Goal: Information Seeking & Learning: Learn about a topic

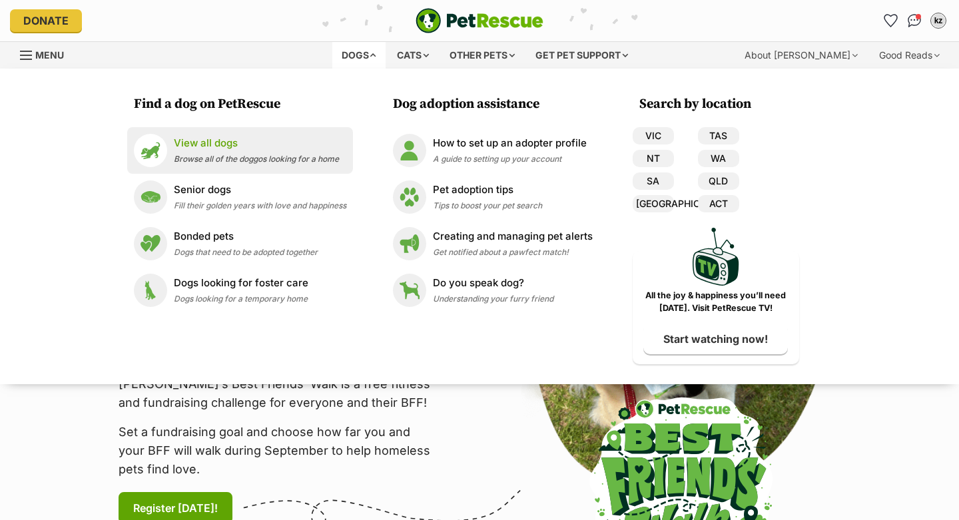
click at [235, 137] on p "View all dogs" at bounding box center [256, 143] width 165 height 15
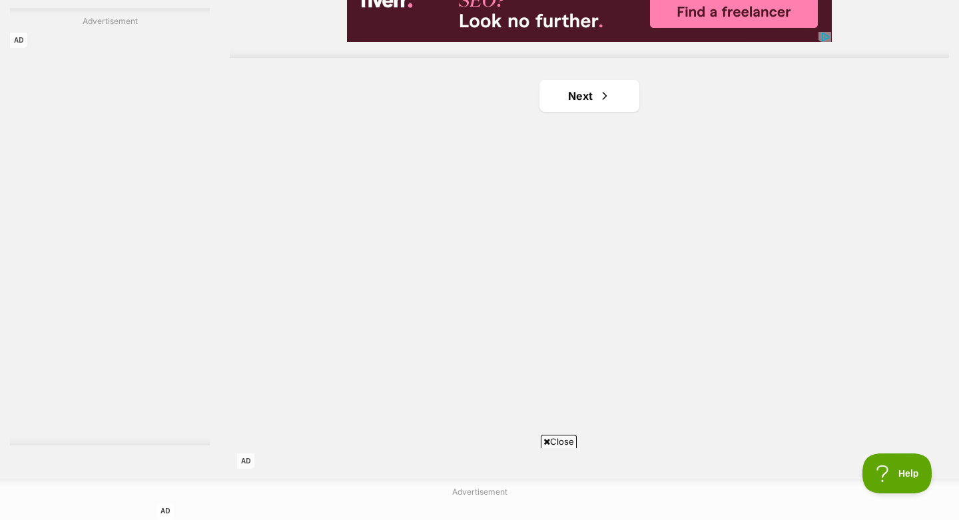
scroll to position [2341, 0]
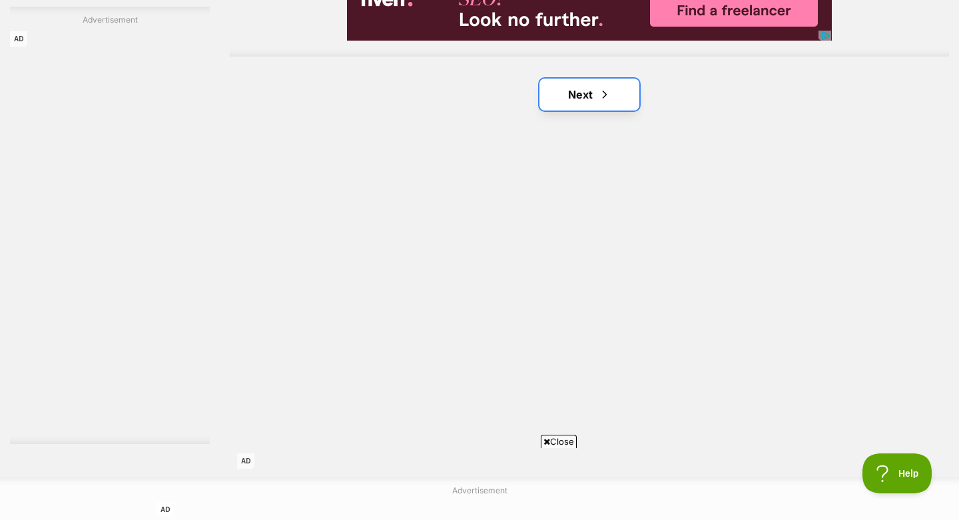
click at [586, 98] on link "Next" at bounding box center [590, 95] width 100 height 32
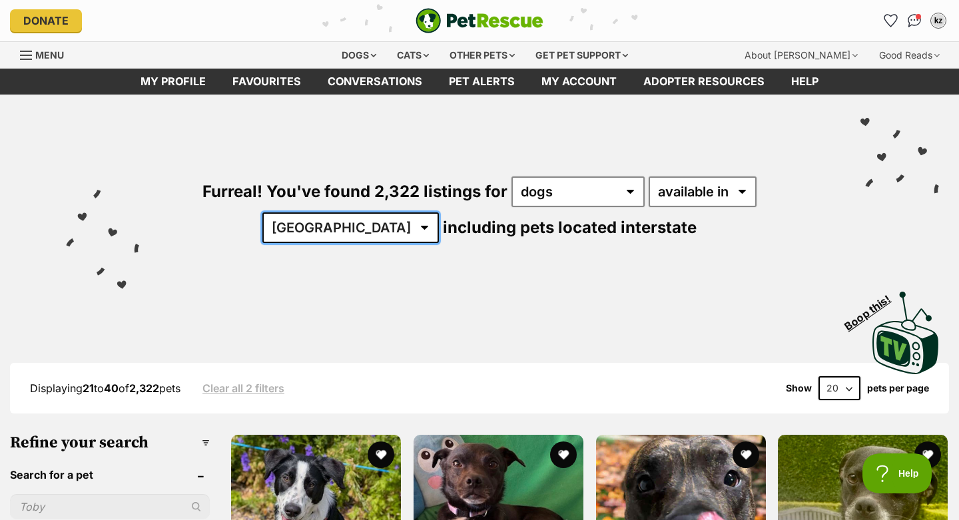
click at [439, 213] on select "Australia ACT NSW NT QLD SA TAS VIC WA" at bounding box center [351, 228] width 177 height 31
select select "QLD"
click at [439, 213] on select "Australia ACT NSW NT QLD SA TAS VIC WA" at bounding box center [351, 228] width 177 height 31
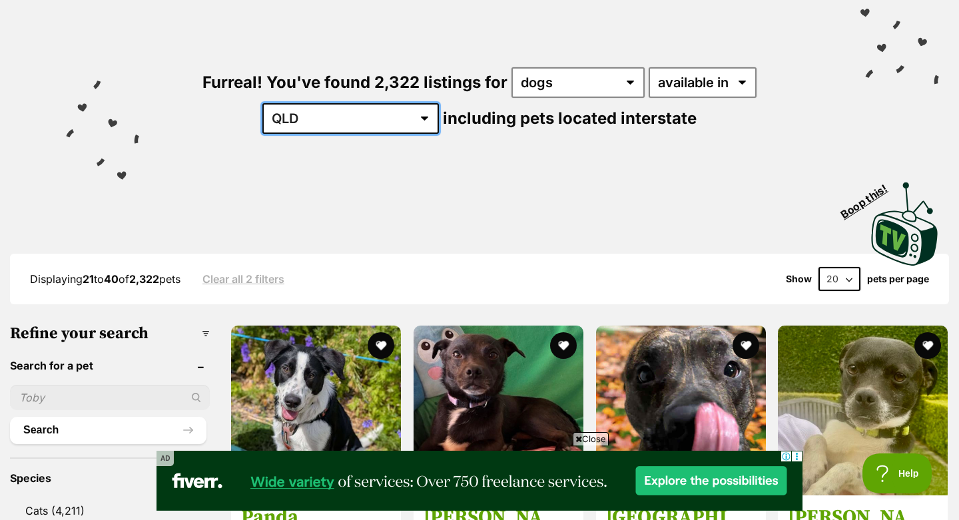
scroll to position [342, 0]
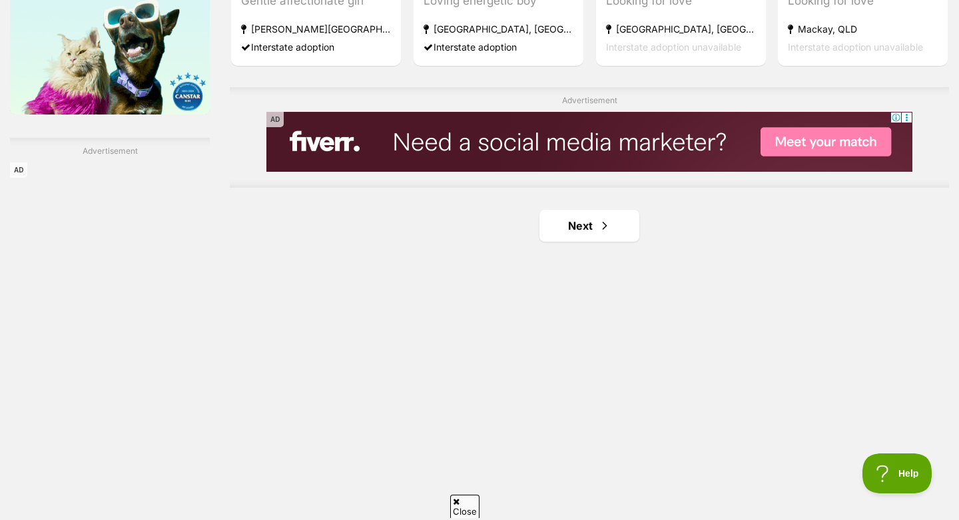
scroll to position [2276, 0]
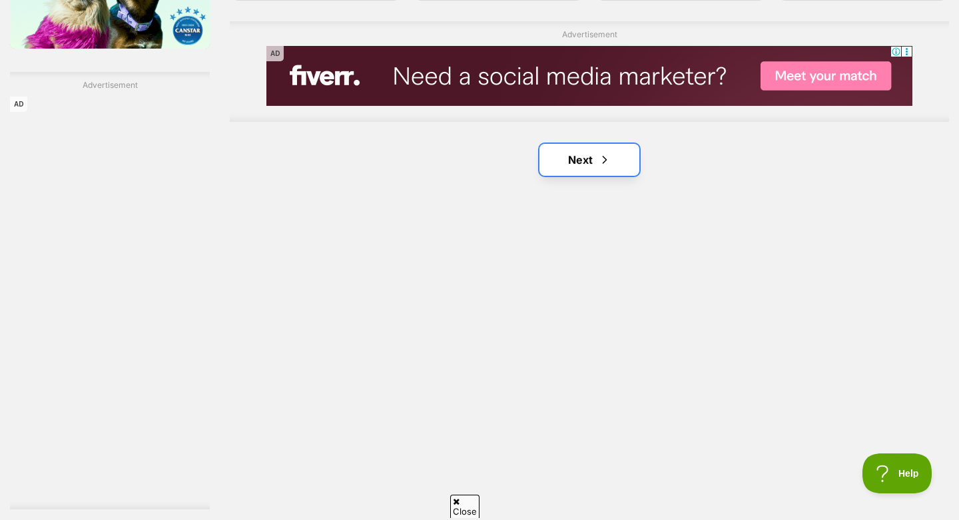
click at [605, 164] on span "Next page" at bounding box center [604, 160] width 13 height 16
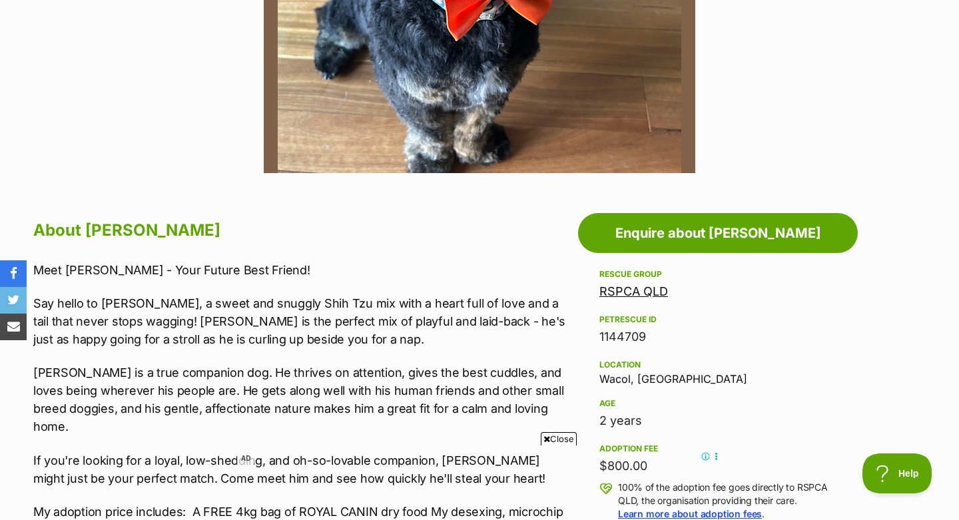
scroll to position [167, 0]
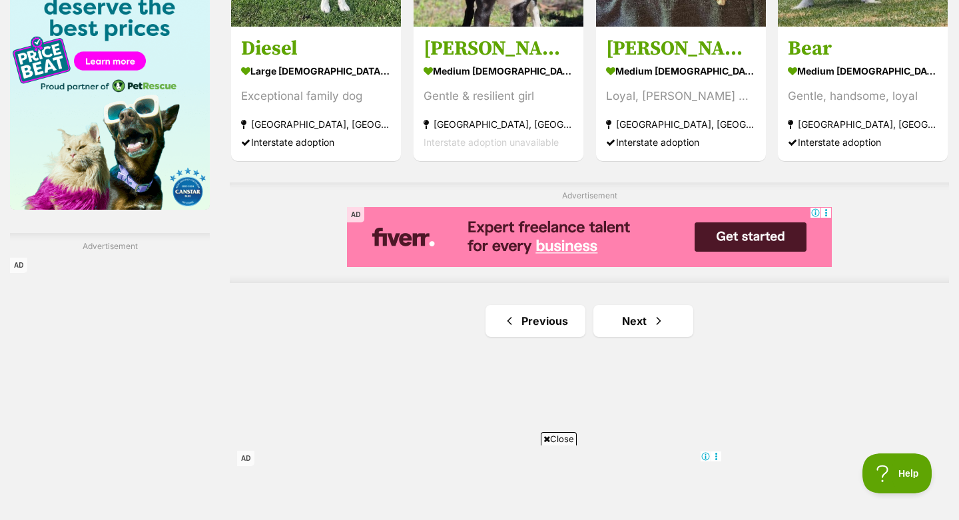
scroll to position [2246, 0]
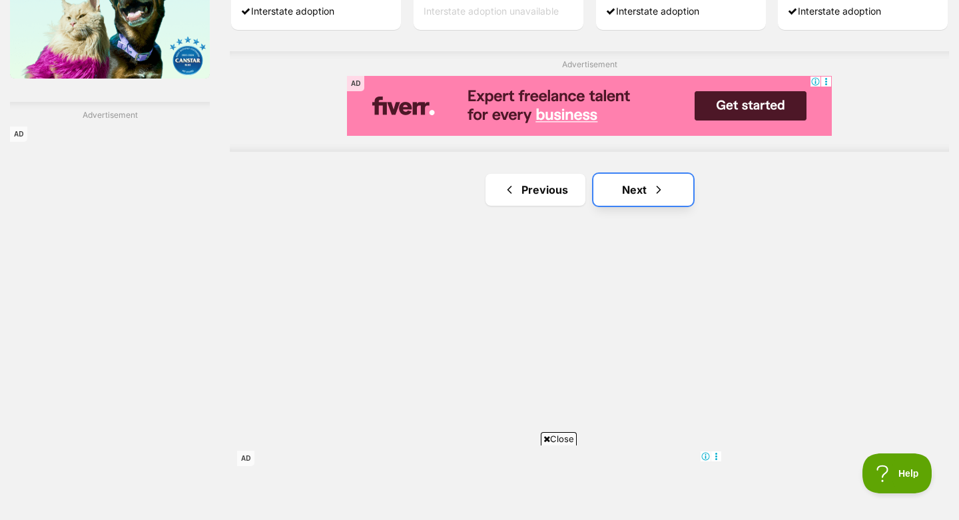
click at [636, 193] on link "Next" at bounding box center [644, 190] width 100 height 32
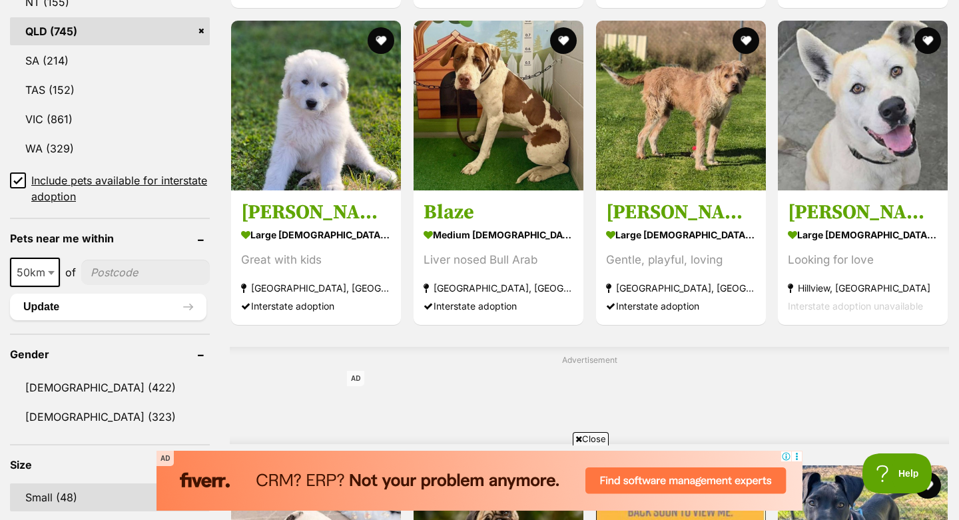
click at [83, 484] on link "Small (48)" at bounding box center [110, 498] width 200 height 28
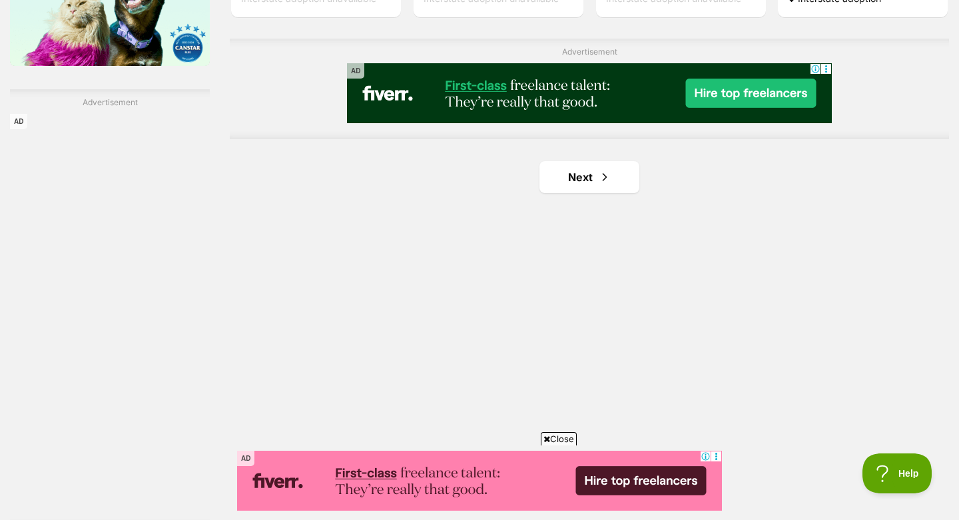
scroll to position [2295, 0]
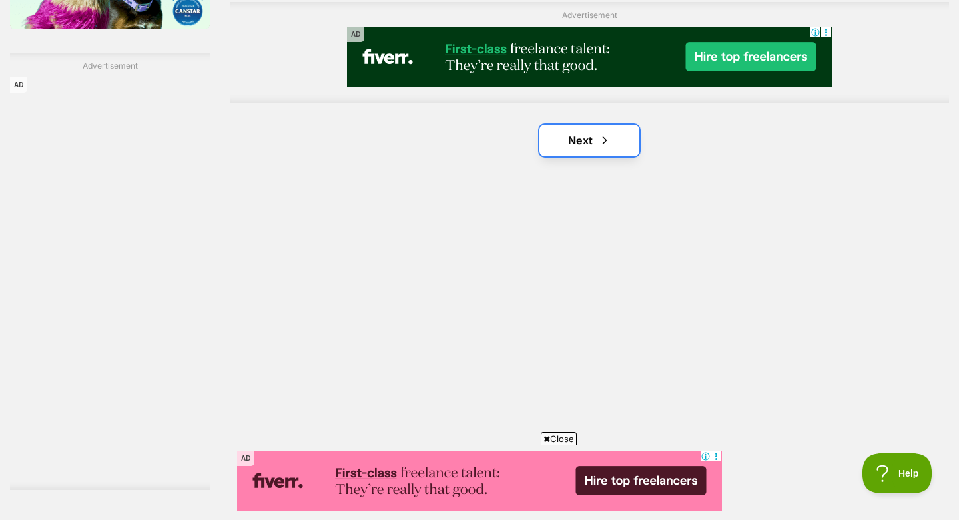
click at [584, 146] on link "Next" at bounding box center [590, 141] width 100 height 32
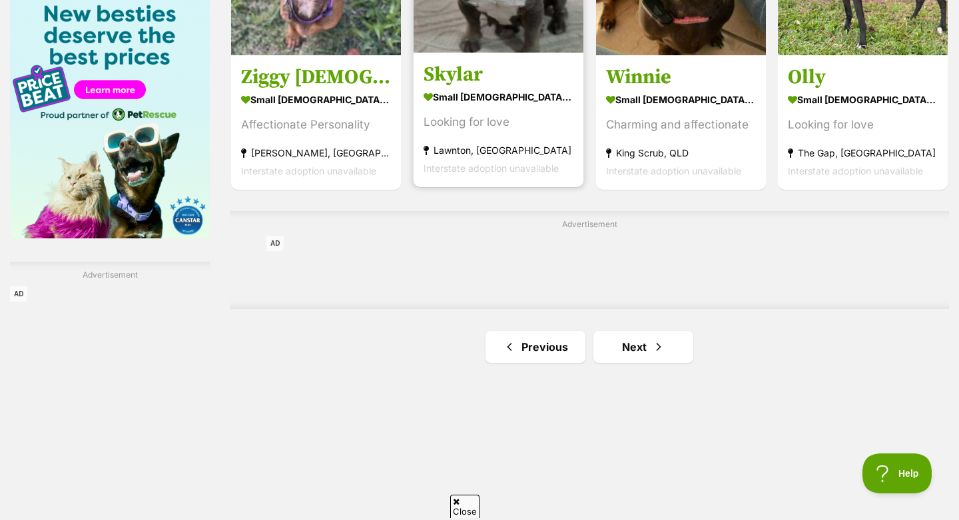
scroll to position [2171, 0]
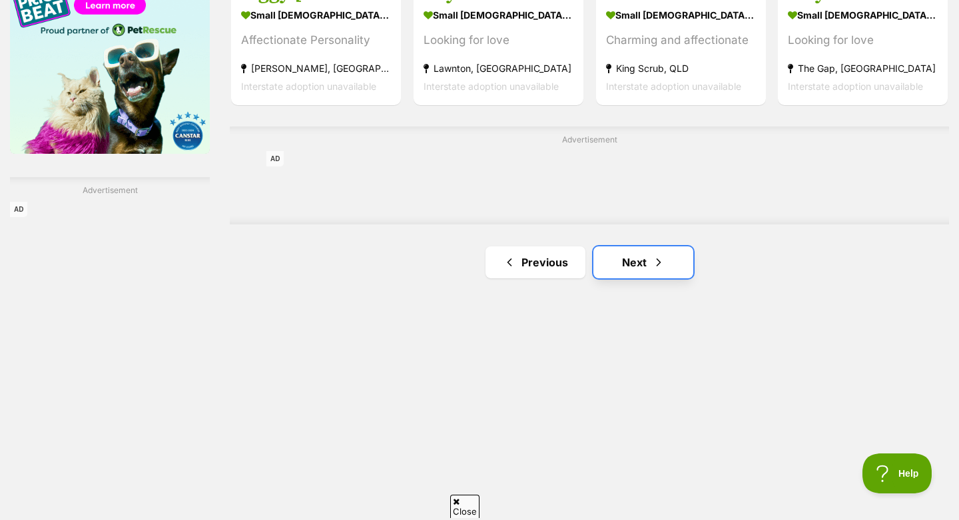
click at [636, 258] on link "Next" at bounding box center [644, 263] width 100 height 32
